Goal: Task Accomplishment & Management: Manage account settings

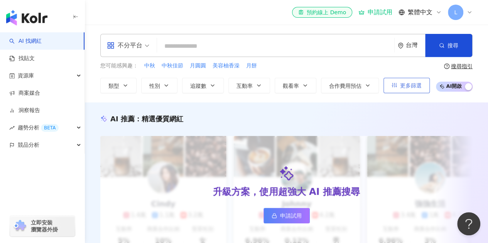
click at [412, 84] on span "更多篩選" at bounding box center [411, 86] width 22 height 6
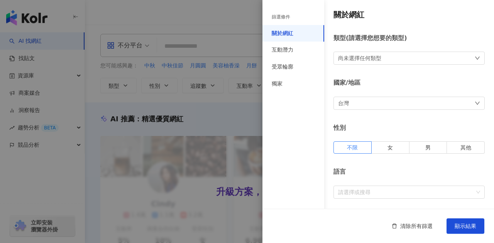
click at [245, 35] on div at bounding box center [247, 121] width 494 height 243
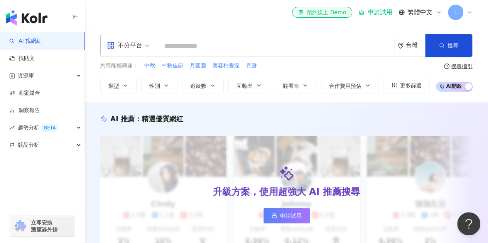
click at [458, 12] on span "L" at bounding box center [455, 12] width 15 height 15
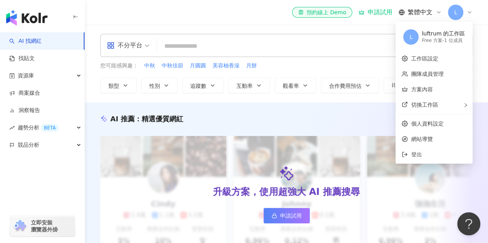
click at [380, 17] on div "el-icon-cs 預約線上 Demo 申請試用 繁體中文 L" at bounding box center [382, 12] width 181 height 15
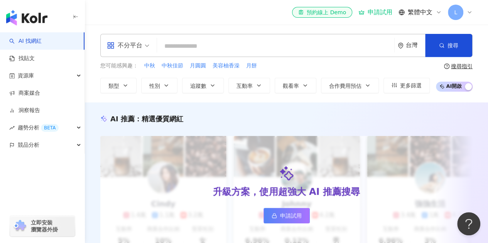
click at [378, 16] on div "申請試用" at bounding box center [375, 12] width 34 height 8
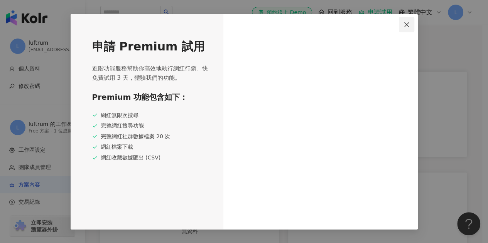
click at [411, 27] on span "Close" at bounding box center [406, 25] width 15 height 6
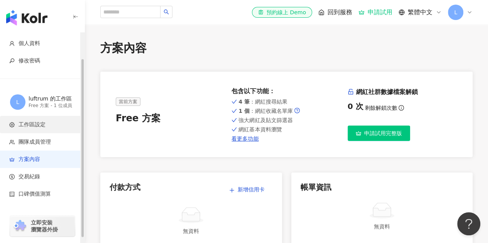
scroll to position [35, 0]
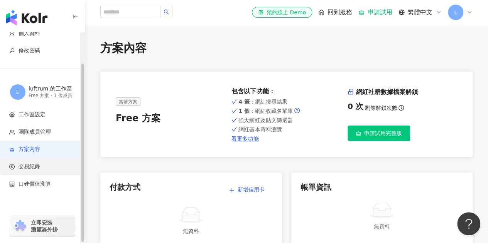
click at [32, 167] on span "交易紀錄" at bounding box center [30, 167] width 22 height 8
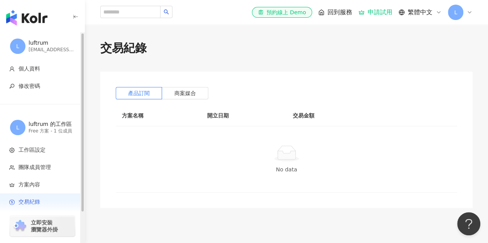
click at [49, 44] on div "luftrum" at bounding box center [52, 43] width 46 height 8
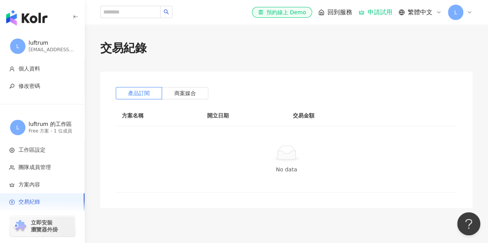
click at [152, 63] on div "交易紀錄 產品訂閱 商案媒合 方案名稱 開立日期 交易金額 No data" at bounding box center [286, 124] width 403 height 168
click at [248, 121] on th "開立日期" at bounding box center [243, 115] width 85 height 21
